Goal: Task Accomplishment & Management: Manage account settings

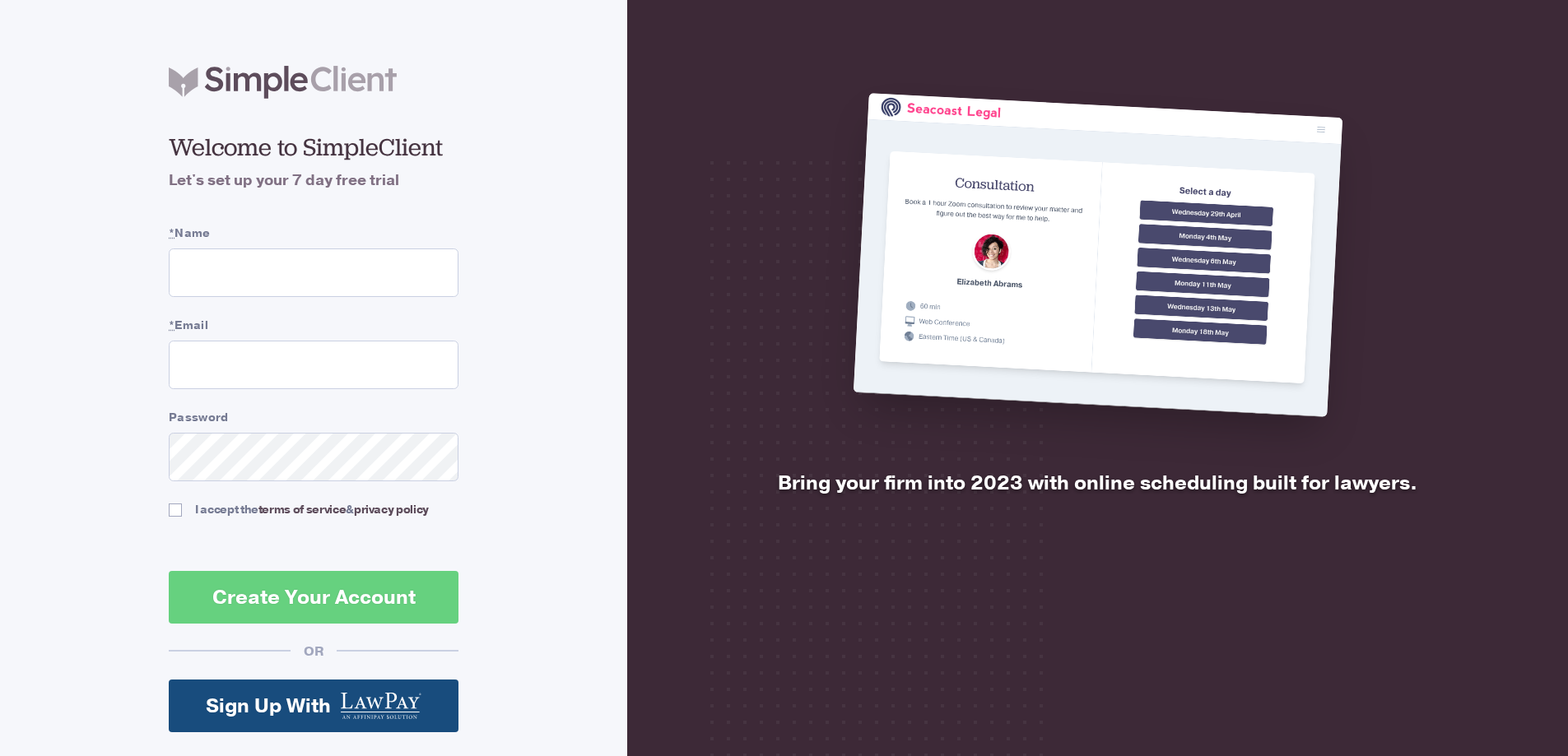
scroll to position [109, 0]
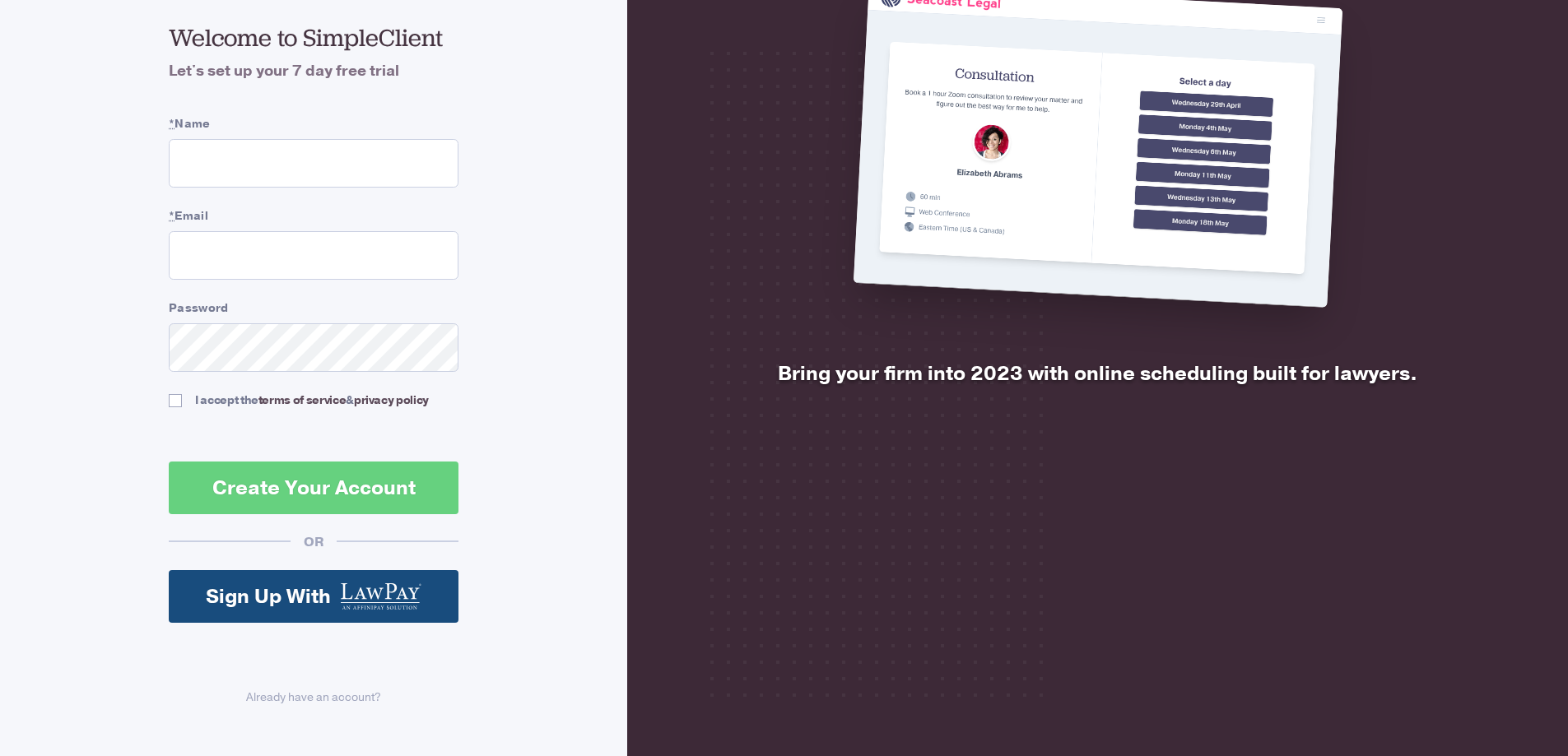
click at [299, 708] on div "Already have an account?" at bounding box center [313, 690] width 290 height 67
click at [300, 701] on link "Already have an account?" at bounding box center [313, 697] width 290 height 18
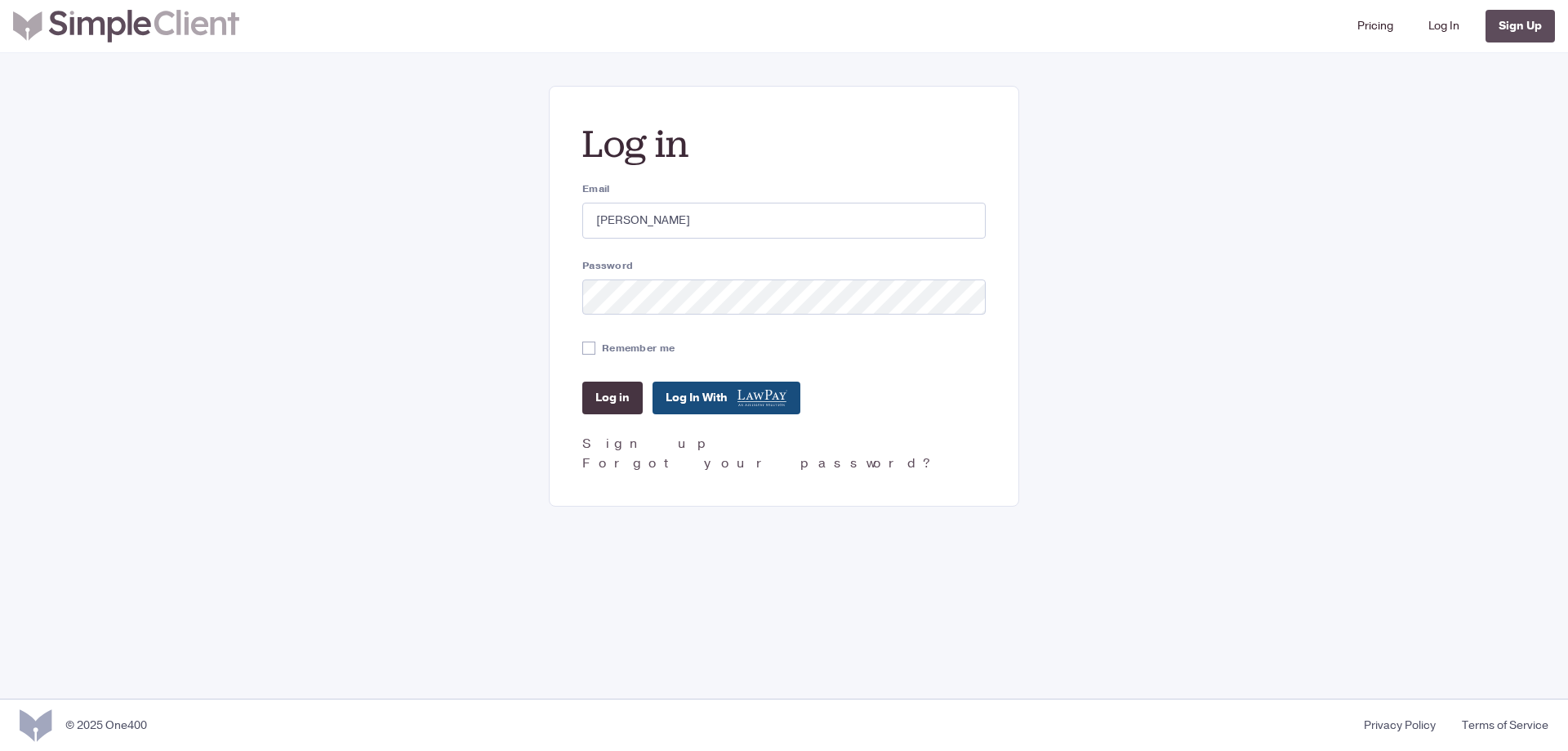
click at [609, 395] on input "Log in" at bounding box center [612, 397] width 60 height 33
drag, startPoint x: 711, startPoint y: 219, endPoint x: 387, endPoint y: 214, distance: 324.0
click at [387, 214] on div "Log in Email Scott Juber Password Remember me Log in Log In With Sign up Forgot…" at bounding box center [784, 296] width 1176 height 421
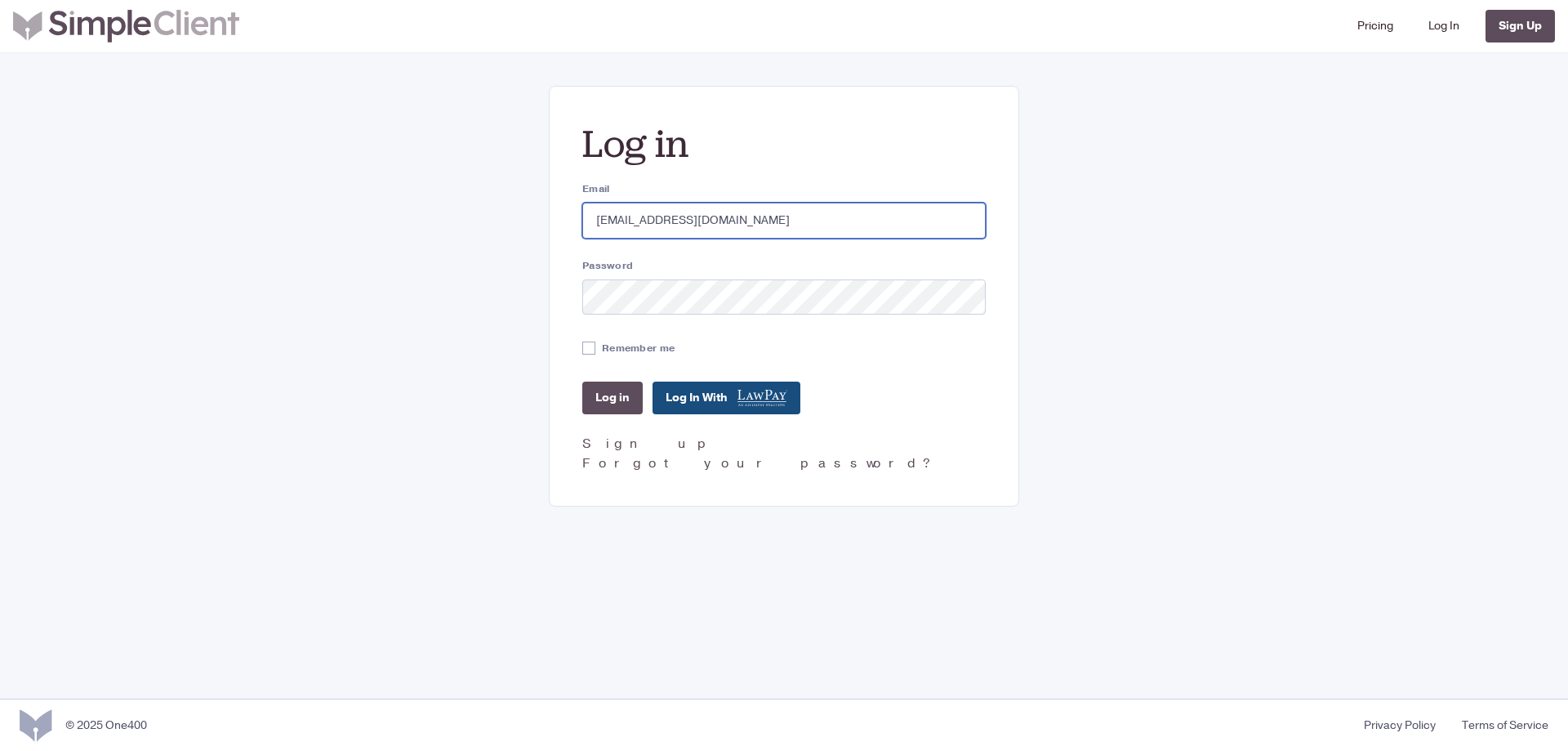
type input "sjuber@gastelumlaw.com"
click at [631, 341] on label "Remember me" at bounding box center [638, 348] width 73 height 15
click at [596, 341] on input "Remember me" at bounding box center [589, 348] width 13 height 13
checkbox input "true"
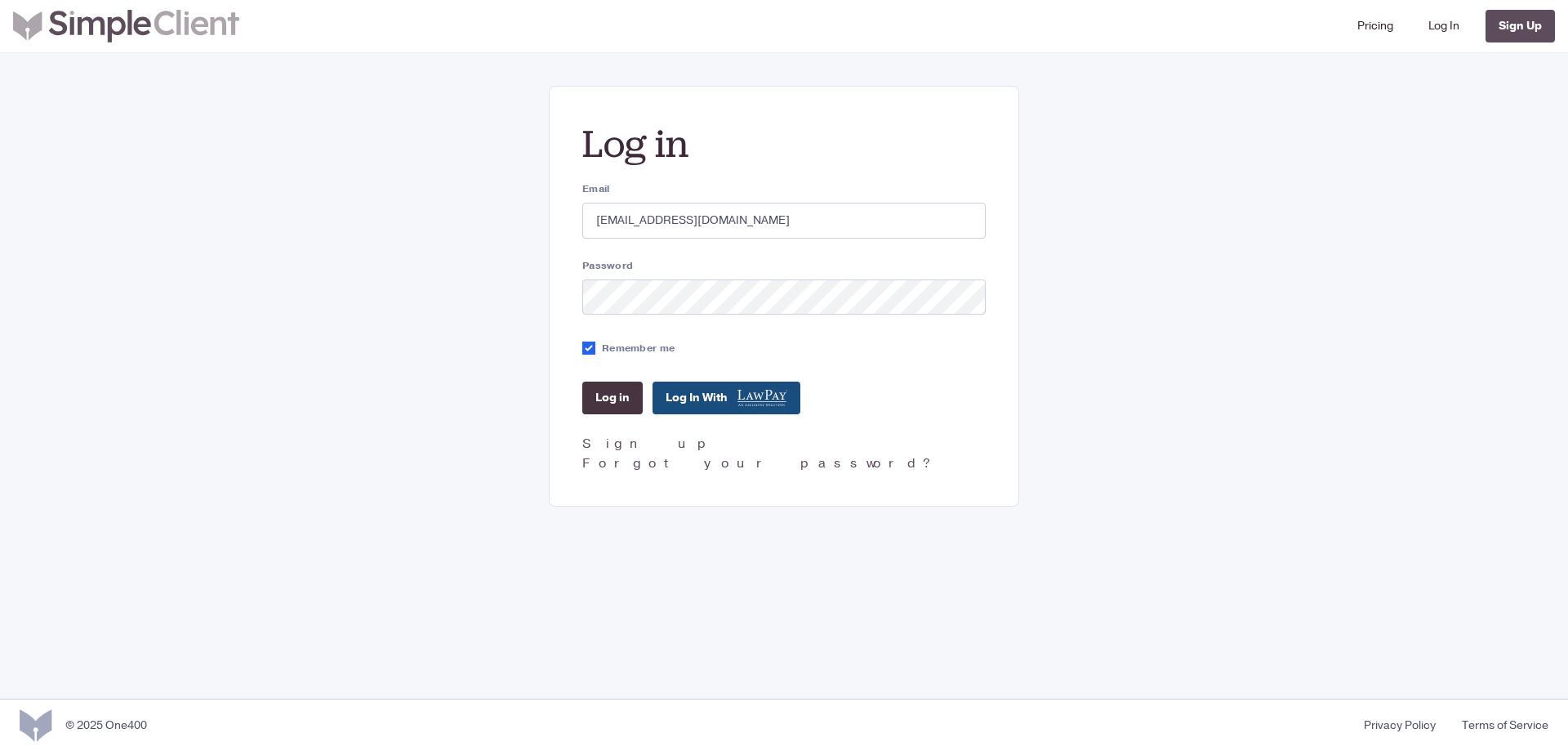
click at [620, 387] on input "Log in" at bounding box center [612, 397] width 60 height 33
